Goal: Information Seeking & Learning: Find specific fact

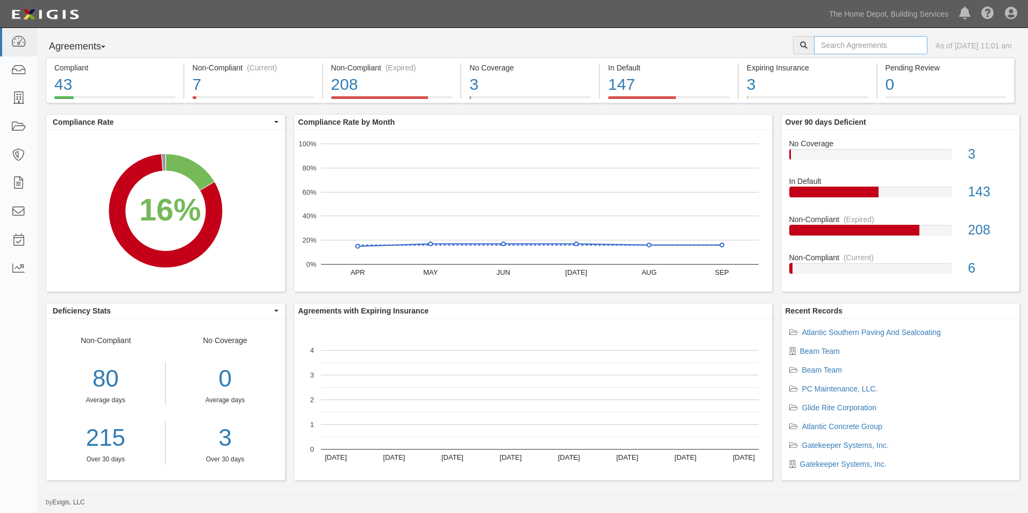
click at [832, 47] on input "text" at bounding box center [870, 45] width 113 height 18
type input "FNA"
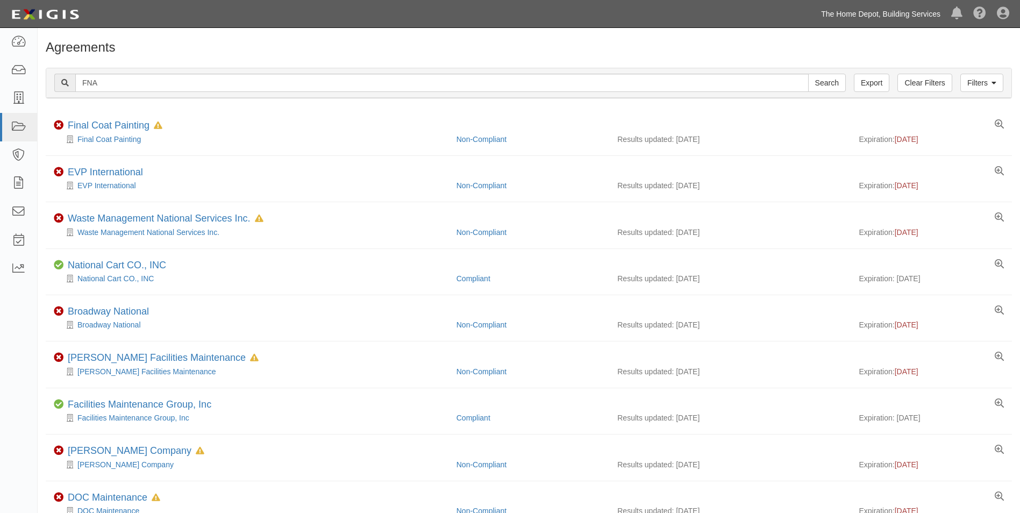
click at [870, 18] on link "The Home Depot, Building Services" at bounding box center [880, 14] width 130 height 22
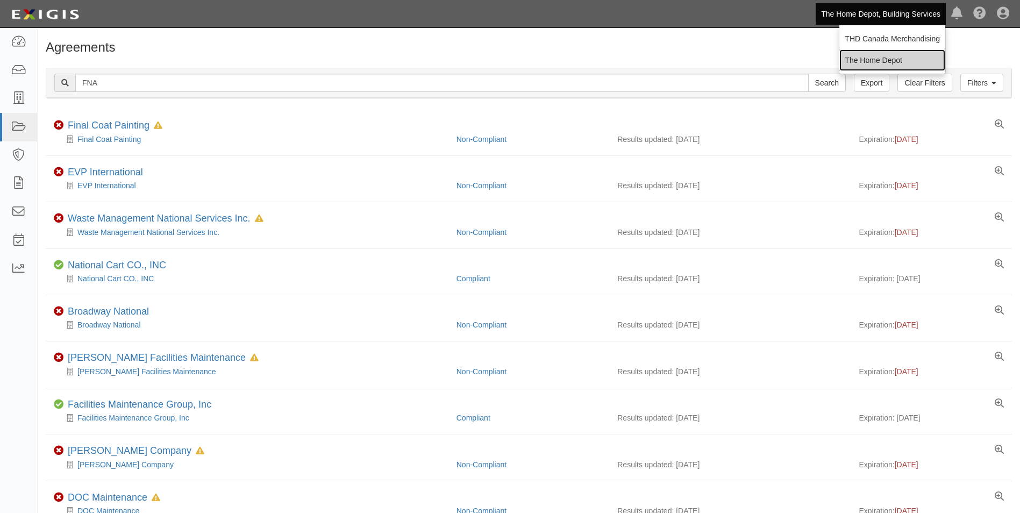
click at [875, 59] on link "The Home Depot" at bounding box center [892, 60] width 106 height 22
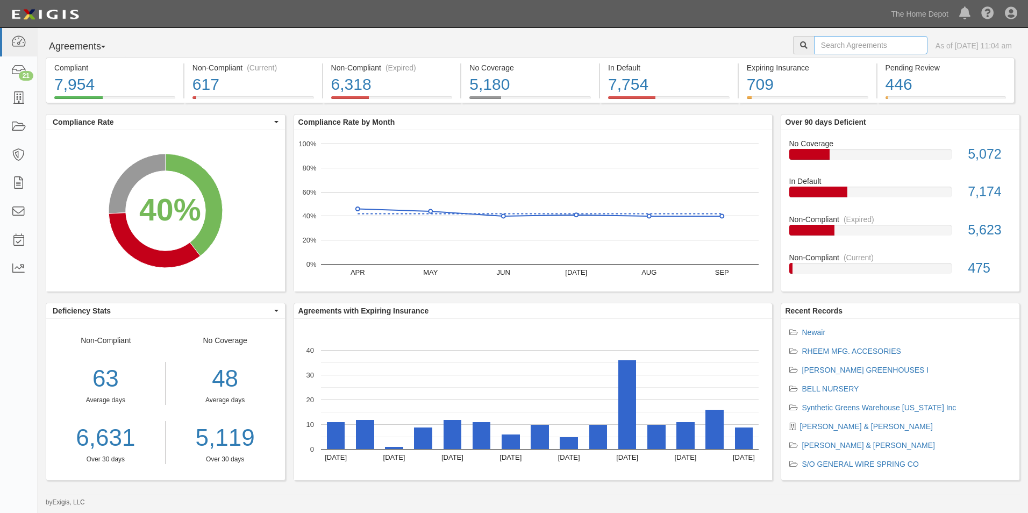
click at [827, 45] on input "text" at bounding box center [870, 45] width 113 height 18
type input "FNA"
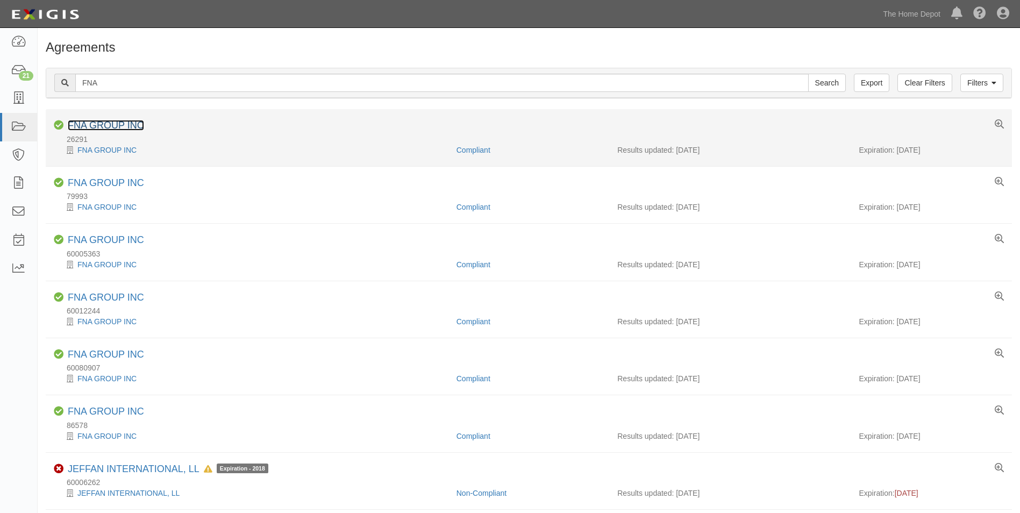
click at [122, 125] on link "FNA GROUP INC" at bounding box center [106, 125] width 76 height 11
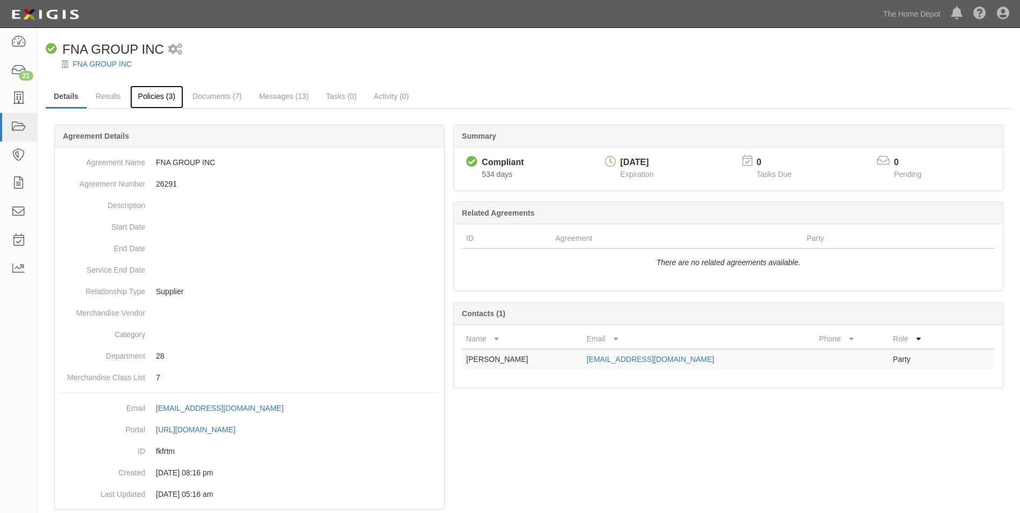
click at [157, 103] on link "Policies (3)" at bounding box center [156, 96] width 53 height 23
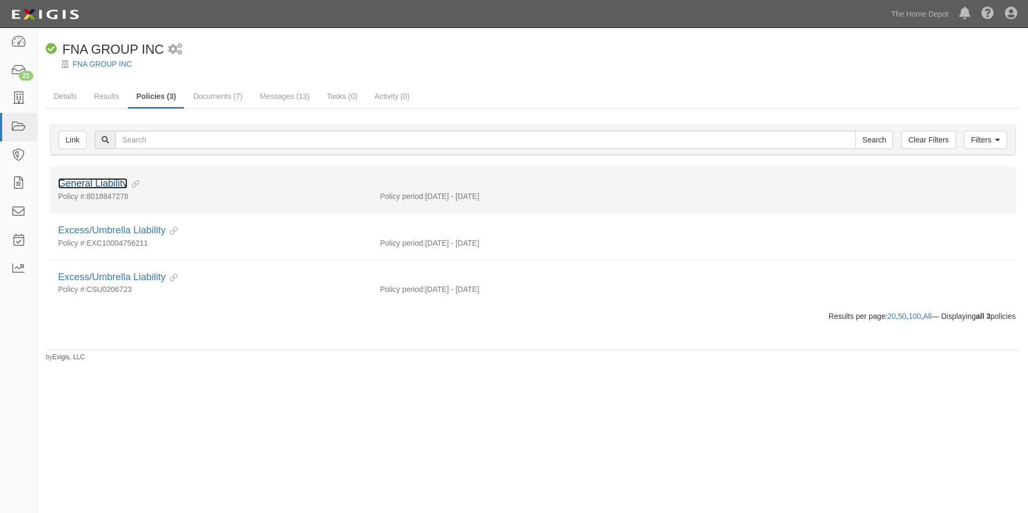
click at [108, 180] on link "General Liability" at bounding box center [92, 183] width 69 height 11
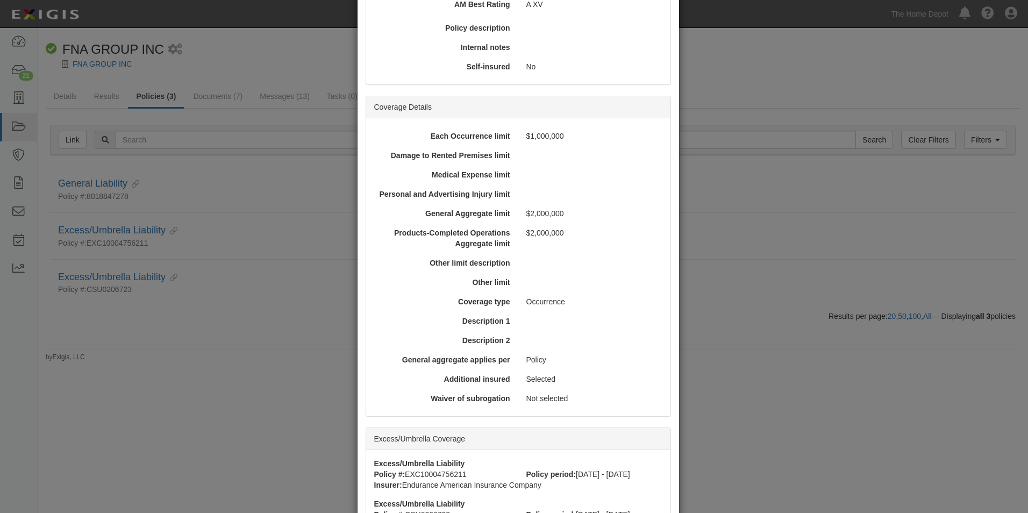
scroll to position [323, 0]
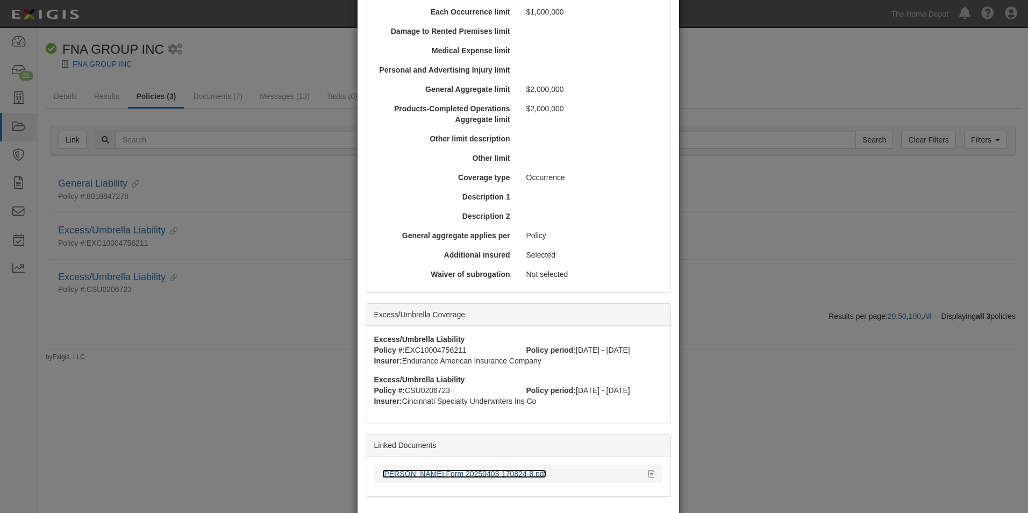
click at [441, 472] on link "[PERSON_NAME] Form 20250403-170824-8.pdf" at bounding box center [464, 473] width 164 height 9
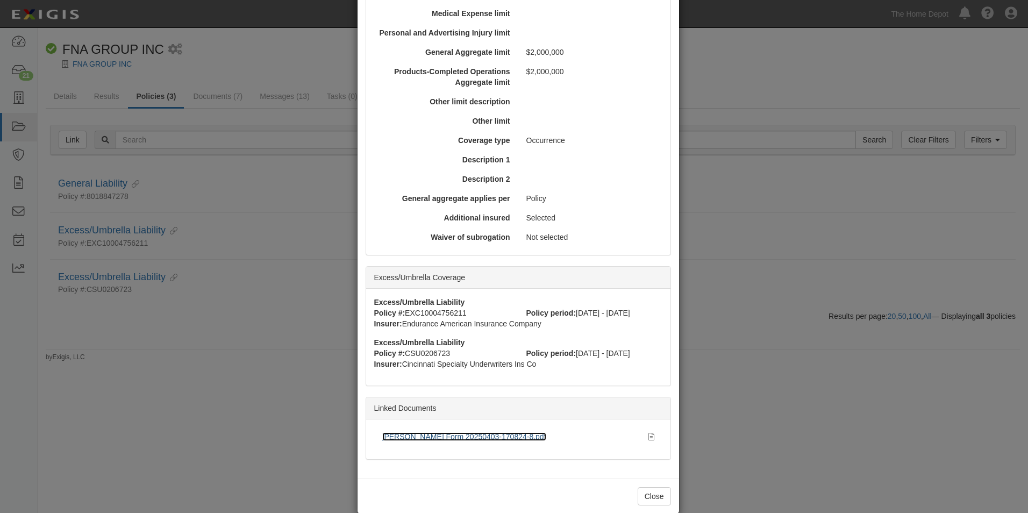
scroll to position [377, 0]
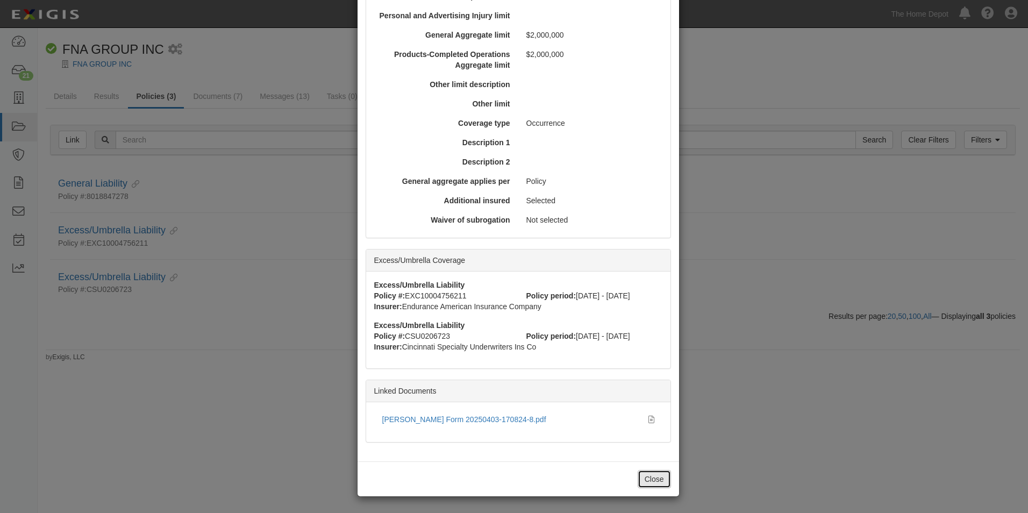
click at [637, 481] on button "Close" at bounding box center [653, 479] width 33 height 18
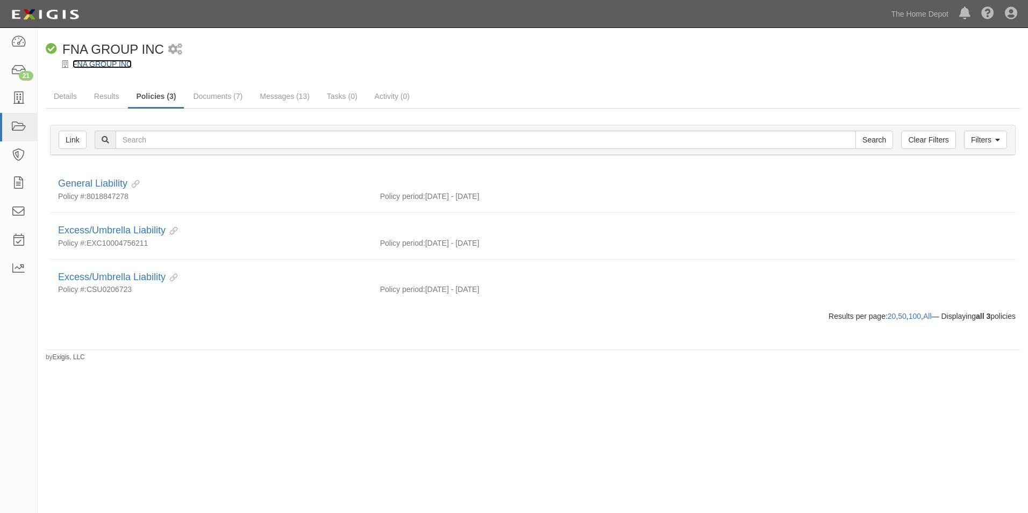
click at [109, 61] on link "FNA GROUP INC" at bounding box center [102, 64] width 59 height 9
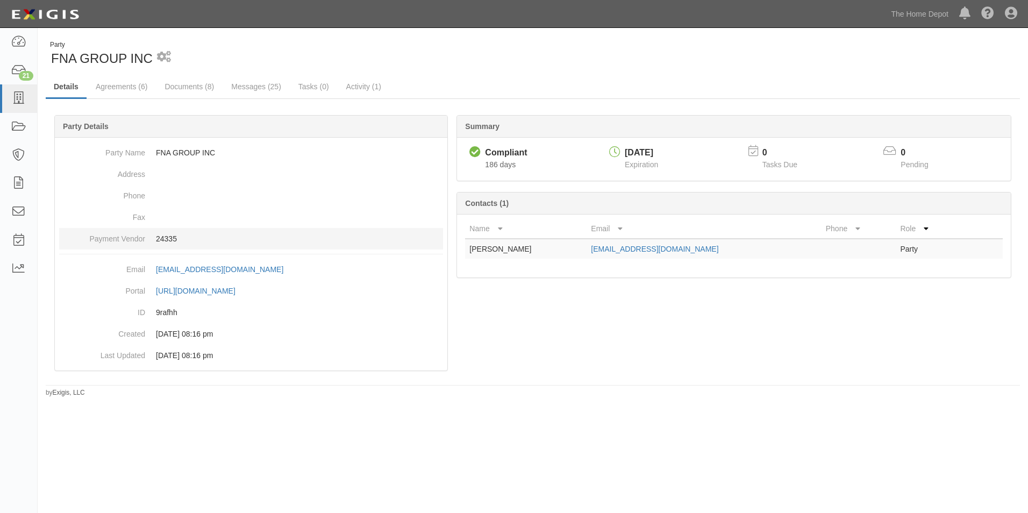
click at [168, 239] on p "24335" at bounding box center [299, 238] width 287 height 11
copy p "24335"
